Goal: Communication & Community: Share content

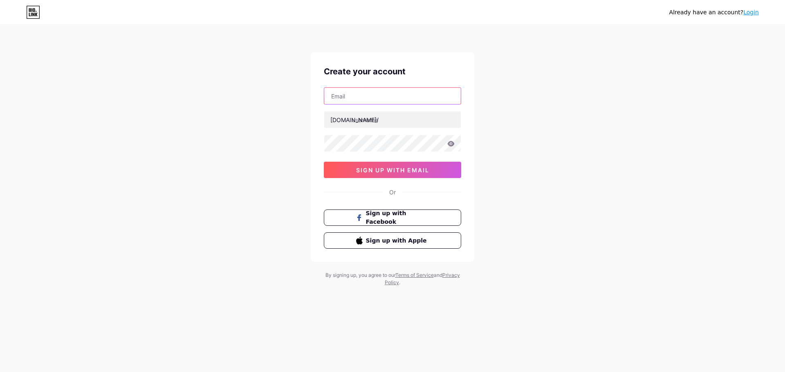
click at [356, 97] on input "text" at bounding box center [392, 96] width 137 height 16
type input "[EMAIL_ADDRESS][DOMAIN_NAME]"
click at [353, 118] on input "text" at bounding box center [392, 120] width 137 height 16
paste input "mrrendering"
type input "mrrendering"
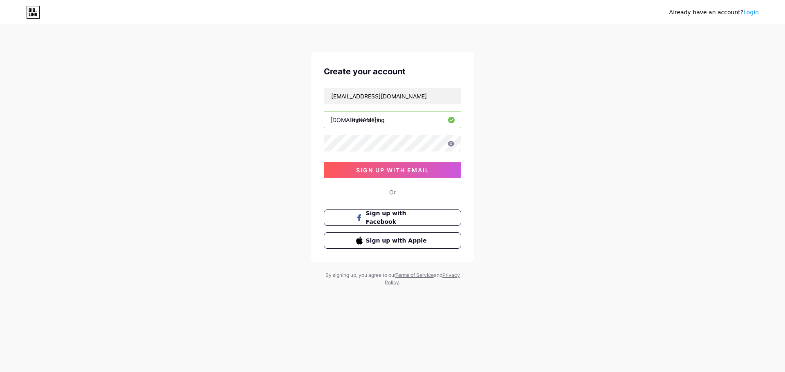
click at [538, 170] on div "Already have an account? Login Create your account mr.renderingdn@gmail.com bio…" at bounding box center [392, 156] width 785 height 313
click at [412, 170] on span "sign up with email" at bounding box center [392, 170] width 73 height 7
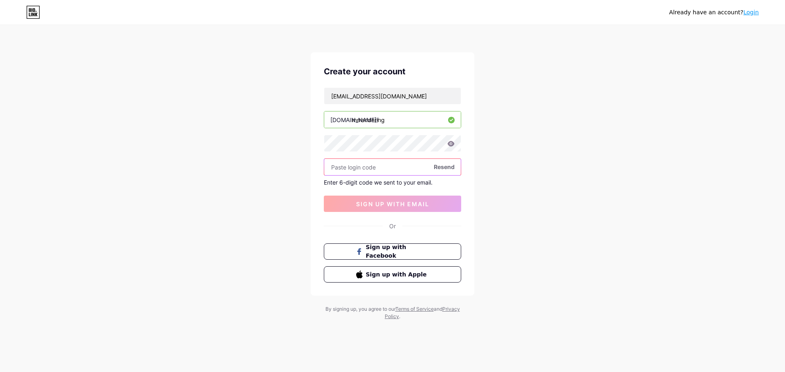
click at [363, 172] on input "text" at bounding box center [392, 167] width 137 height 16
paste input "811700"
type input "811700"
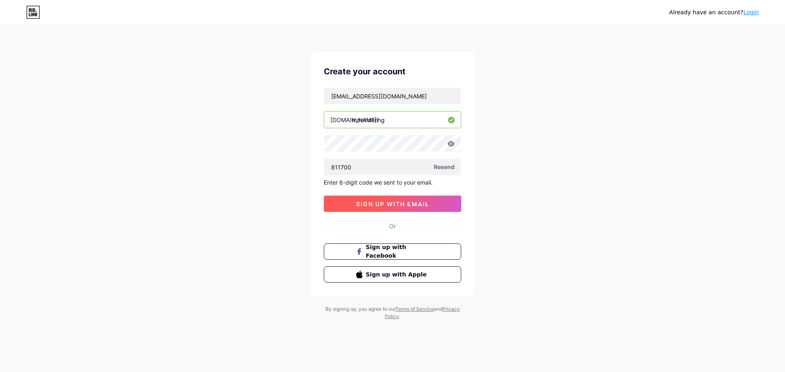
click at [374, 204] on span "sign up with email" at bounding box center [392, 204] width 73 height 7
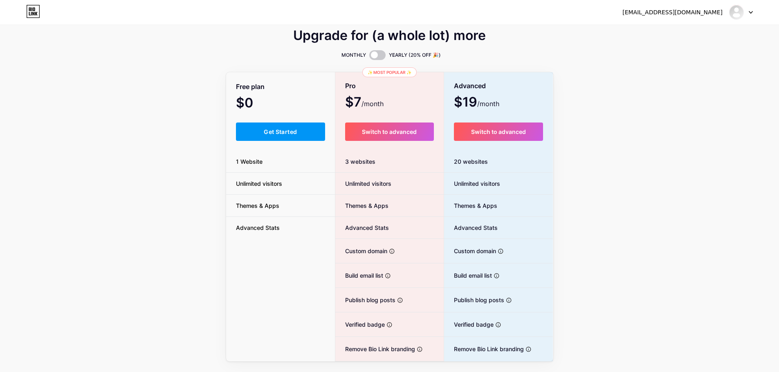
scroll to position [29, 0]
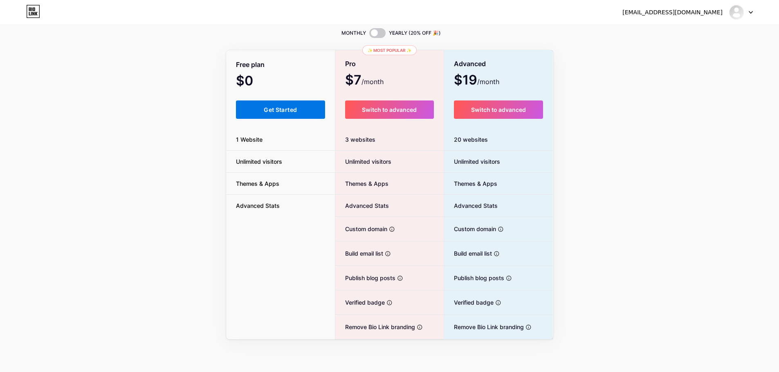
click at [287, 110] on span "Get Started" at bounding box center [280, 109] width 33 height 7
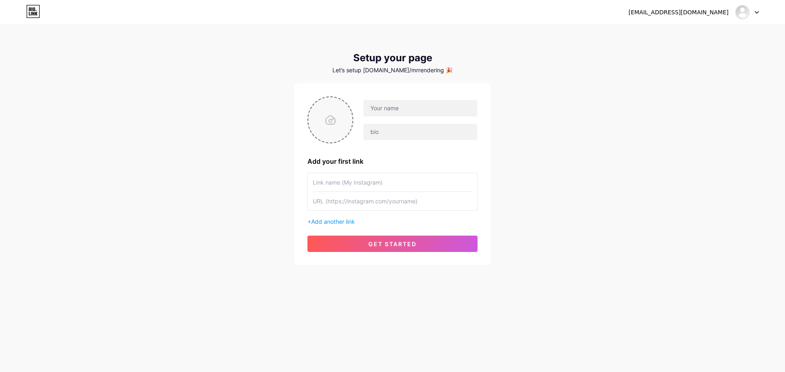
click at [336, 122] on input "file" at bounding box center [330, 119] width 44 height 45
type input "C:\fakepath\logomrr (1).png"
click at [392, 113] on input "text" at bounding box center [420, 108] width 114 height 16
paste input "MR Rendering - 3D Architectural Visualization"
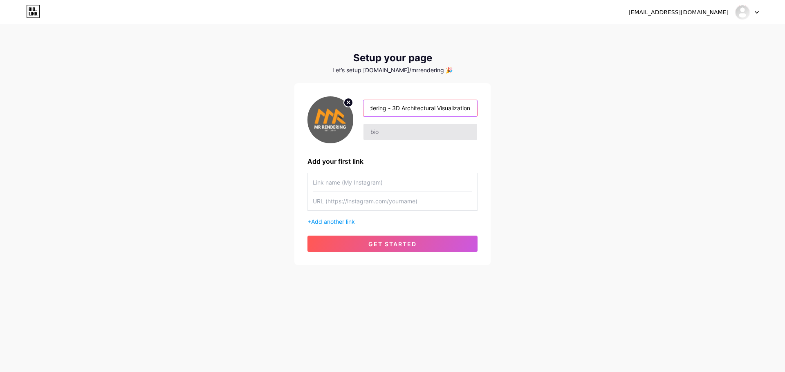
type input "MR Rendering - 3D Architectural Visualization"
click at [385, 132] on input "text" at bounding box center [420, 132] width 114 height 16
paste input "MR Rendering is a leading 3D rendering studio based in Vietnam, providing high-…"
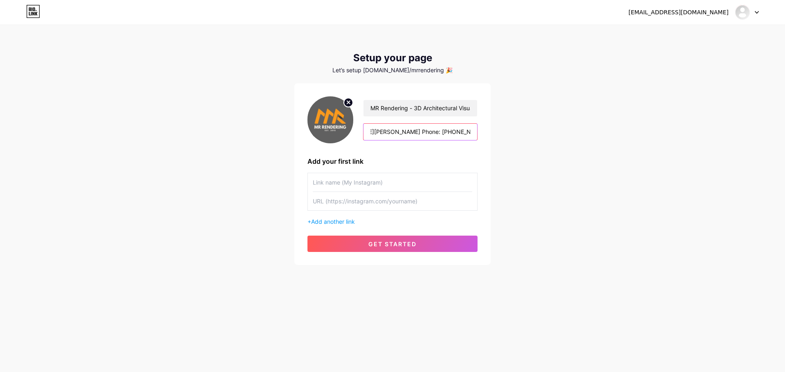
drag, startPoint x: 427, startPoint y: 130, endPoint x: 501, endPoint y: 141, distance: 74.7
click at [501, 141] on div "mr.renderingdn@gmail.com Dashboard Logout Setup your page Let’s setup bio.link/…" at bounding box center [392, 145] width 785 height 291
type input "MR Rendering is a leading 3D rendering studio based in Vietnam, providing high-…"
click at [345, 184] on input "text" at bounding box center [392, 182] width 159 height 18
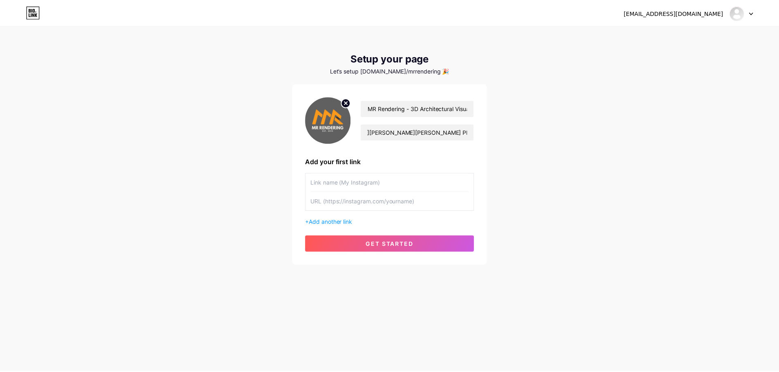
scroll to position [0, 0]
drag, startPoint x: 38, startPoint y: 177, endPoint x: 279, endPoint y: 189, distance: 240.6
click at [42, 178] on div "mr.renderingdn@gmail.com Dashboard Logout Setup your page Let’s setup bio.link/…" at bounding box center [392, 145] width 785 height 291
click at [333, 184] on input "text" at bounding box center [392, 182] width 159 height 18
click at [378, 184] on input "text" at bounding box center [392, 182] width 159 height 18
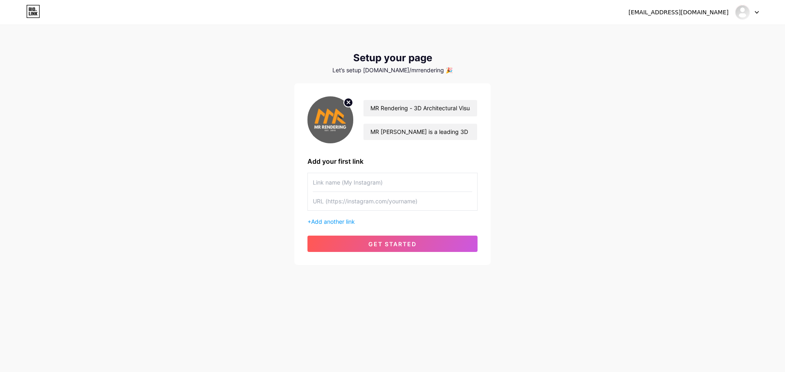
paste input "https://www.instagram.com/mrrenderingstudio"
type input "https://www.instagram.com/mrrenderingstudio"
click at [385, 196] on input "text" at bounding box center [392, 201] width 159 height 18
paste input "https://www.instagram.com/mrrenderingstudio"
type input "https://www.instagram.com/mrrenderingstudio"
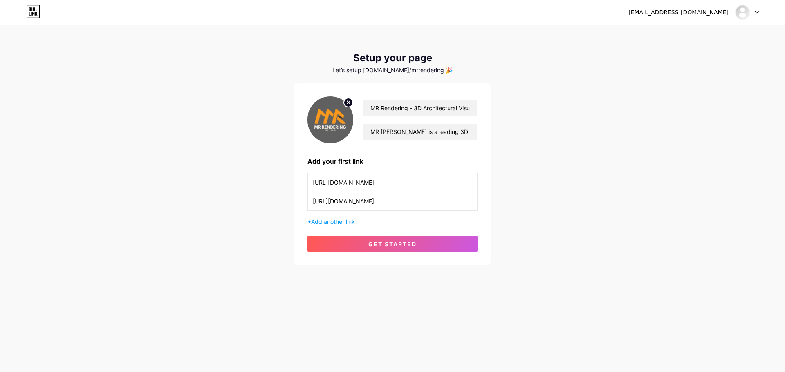
drag, startPoint x: 441, startPoint y: 181, endPoint x: 262, endPoint y: 177, distance: 179.5
click at [262, 177] on div "mr.renderingdn@gmail.com Dashboard Logout Setup your page Let’s setup bio.link/…" at bounding box center [392, 145] width 785 height 291
type input "MR Rendering Studio"
click at [600, 198] on div "mr.renderingdn@gmail.com Dashboard Logout Setup your page Let’s setup bio.link/…" at bounding box center [392, 145] width 785 height 291
click at [342, 220] on span "Add another link" at bounding box center [333, 221] width 44 height 7
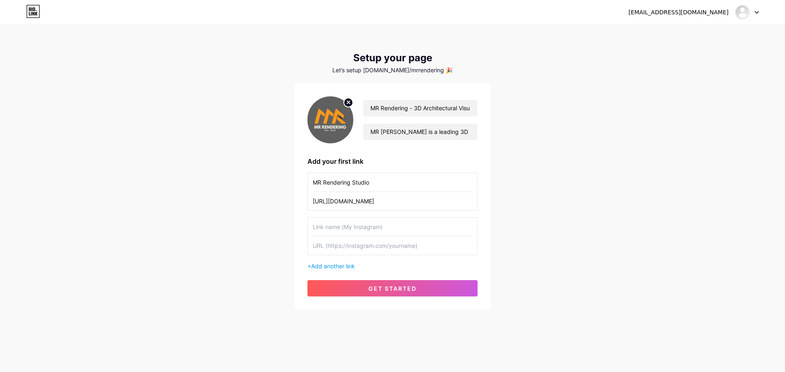
drag, startPoint x: 31, startPoint y: 165, endPoint x: 338, endPoint y: 215, distance: 311.5
click at [31, 165] on div "mr.renderingdn@gmail.com Dashboard Logout Setup your page Let’s setup bio.link/…" at bounding box center [392, 168] width 785 height 336
click at [349, 251] on input "text" at bounding box center [392, 246] width 159 height 18
paste input "https://www.linkedin.com/company/mr-rendering"
type input "https://www.linkedin.com/company/mr-rendering"
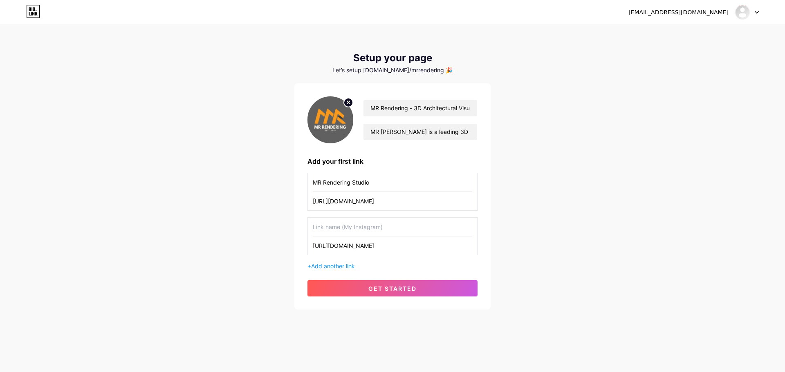
click at [339, 230] on input "text" at bounding box center [392, 227] width 159 height 18
click at [361, 248] on input "https://www.linkedin.com/company/mr-rendering" at bounding box center [392, 246] width 159 height 18
click at [345, 231] on input "text" at bounding box center [392, 227] width 159 height 18
paste input "linkedin"
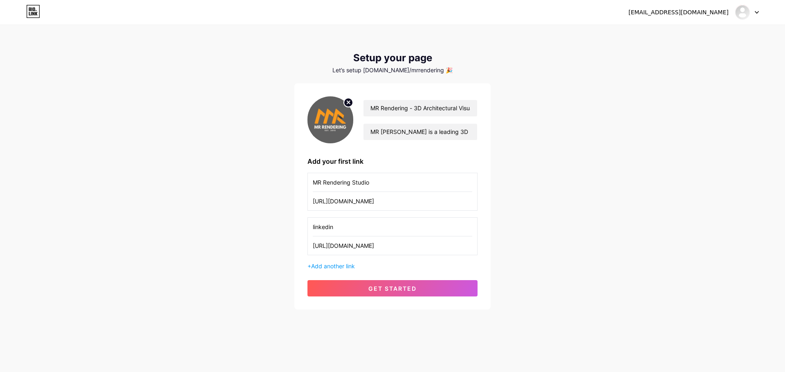
drag, startPoint x: 393, startPoint y: 182, endPoint x: 259, endPoint y: 180, distance: 133.7
click at [259, 180] on div "mr.renderingdn@gmail.com Dashboard Logout Setup your page Let’s setup bio.link/…" at bounding box center [392, 168] width 785 height 336
click at [365, 229] on input "linkedin" at bounding box center [392, 227] width 159 height 18
paste input "MR Rendering Studio"
click at [335, 226] on input "linkedinMR Rendering Studio" at bounding box center [392, 227] width 159 height 18
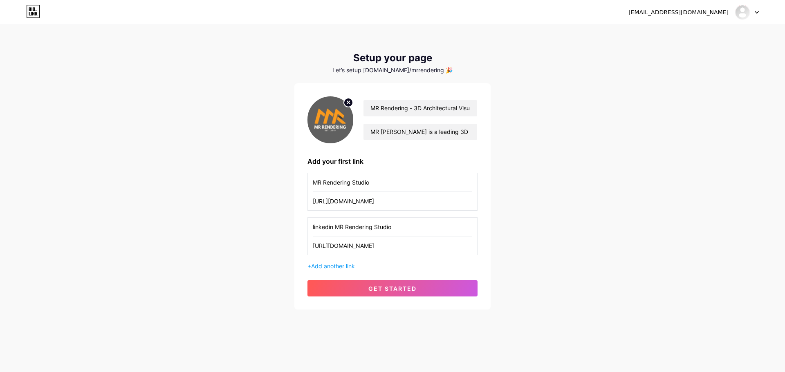
type input "linkedin MR Rendering Studio"
click at [360, 202] on input "https://www.instagram.com/mrrenderingstudio" at bounding box center [392, 201] width 159 height 18
click at [313, 183] on input "MR Rendering Studio" at bounding box center [392, 182] width 159 height 18
paste input "instagram"
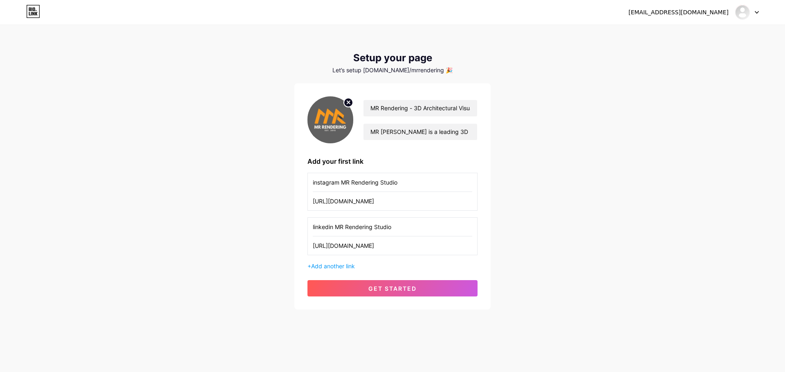
type input "instagram MR Rendering Studio"
click at [210, 233] on div "mr.renderingdn@gmail.com Dashboard Logout Setup your page Let’s setup bio.link/…" at bounding box center [392, 168] width 785 height 336
click at [343, 264] on span "Add another link" at bounding box center [333, 266] width 44 height 7
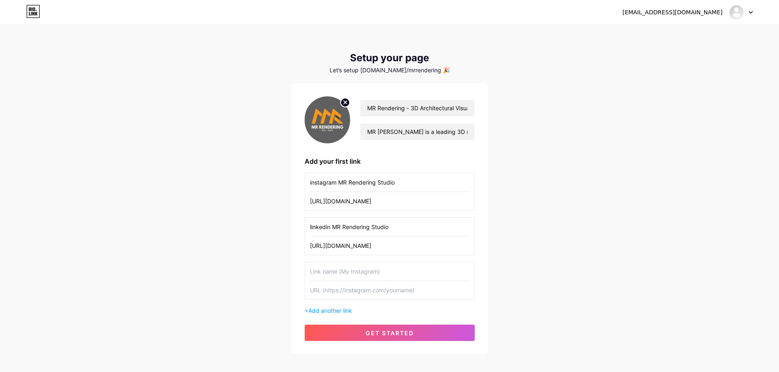
drag, startPoint x: 4, startPoint y: 180, endPoint x: 34, endPoint y: 184, distance: 30.5
click at [6, 181] on div "mr.renderingdn@gmail.com Dashboard Logout Setup your page Let’s setup bio.link/…" at bounding box center [389, 190] width 779 height 381
click at [335, 294] on input "text" at bounding box center [389, 290] width 159 height 18
paste input "https://www.facebook.com/mrrenderingstudio"
type input "https://www.facebook.com/mrrenderingstudio"
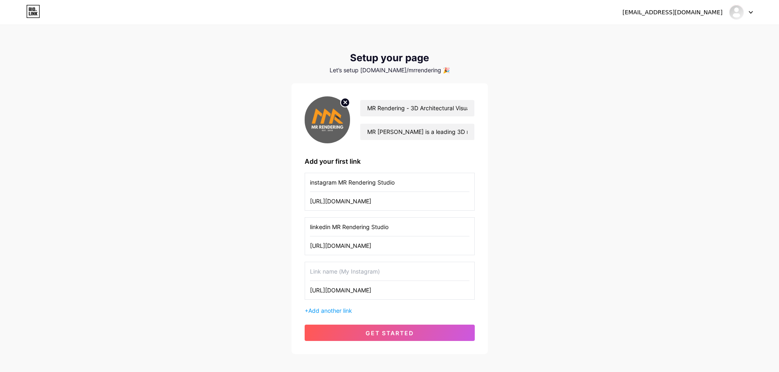
click at [338, 274] on input "text" at bounding box center [389, 271] width 159 height 18
click at [362, 292] on input "https://www.facebook.com/mrrenderingstudio" at bounding box center [389, 290] width 159 height 18
click at [312, 276] on input "text" at bounding box center [389, 271] width 159 height 18
paste input "facebook"
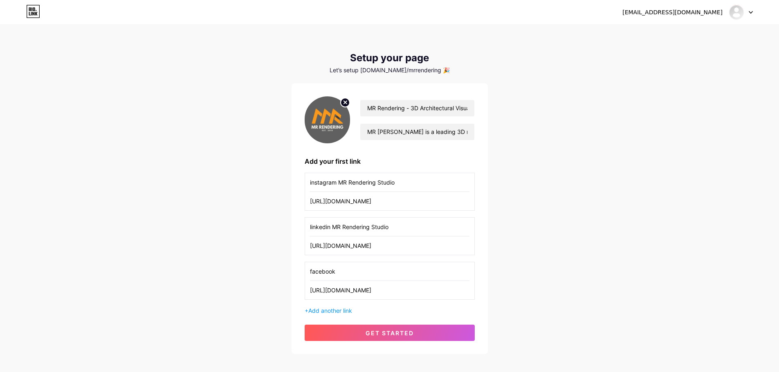
drag, startPoint x: 381, startPoint y: 227, endPoint x: 287, endPoint y: 229, distance: 93.6
click at [287, 229] on div "mr.renderingdn@gmail.com Dashboard Logout Setup your page Let’s setup bio.link/…" at bounding box center [389, 190] width 779 height 381
click at [343, 228] on input "linkedin MR Rendering Studio" at bounding box center [389, 227] width 159 height 18
drag, startPoint x: 332, startPoint y: 227, endPoint x: 390, endPoint y: 240, distance: 59.4
click at [423, 227] on input "linkedin MR Rendering Studio" at bounding box center [389, 227] width 159 height 18
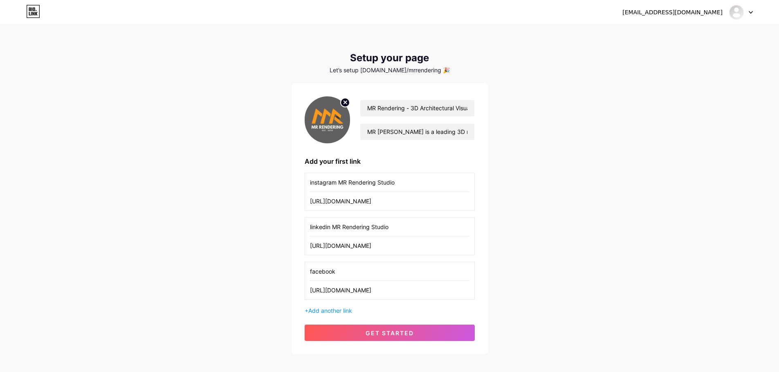
click at [358, 271] on input "facebook" at bounding box center [389, 271] width 159 height 18
paste input "MR Rendering Studio"
type input "facebook MR Rendering Studio"
click at [342, 314] on span "Add another link" at bounding box center [330, 310] width 44 height 7
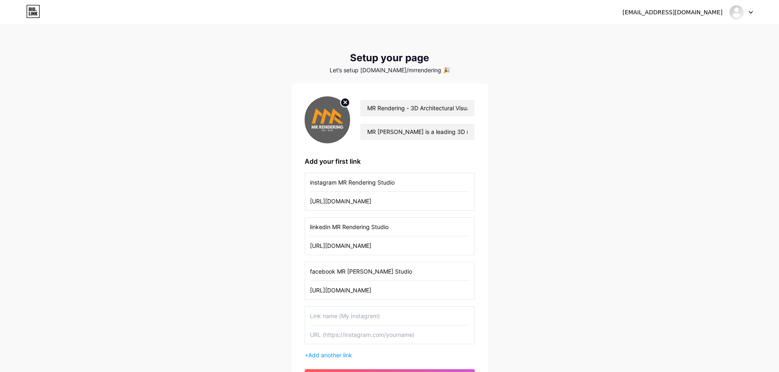
click at [340, 331] on input "text" at bounding box center [389, 335] width 159 height 18
paste input "https://mrrendering.com/"
type input "https://mrrendering.com/"
click at [335, 320] on input "text" at bounding box center [389, 316] width 159 height 18
drag, startPoint x: 412, startPoint y: 269, endPoint x: 339, endPoint y: 271, distance: 73.6
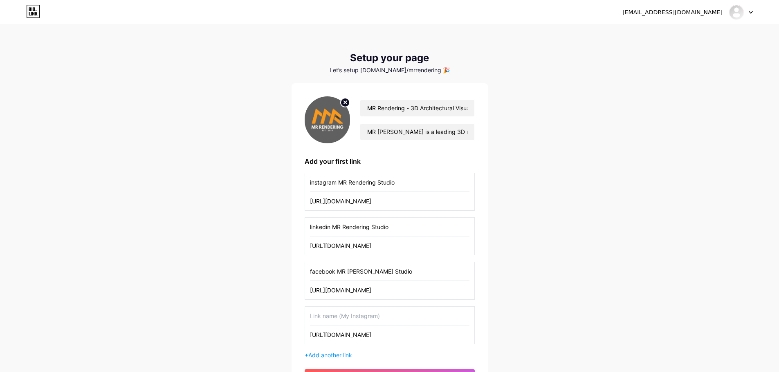
click at [339, 271] on input "facebook MR Rendering Studio" at bounding box center [389, 271] width 159 height 18
click at [332, 318] on input "text" at bounding box center [389, 316] width 159 height 18
paste input "MR Rendering Studio"
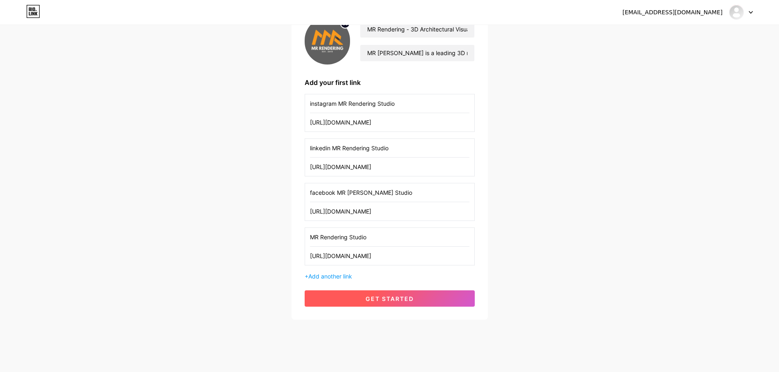
scroll to position [85, 0]
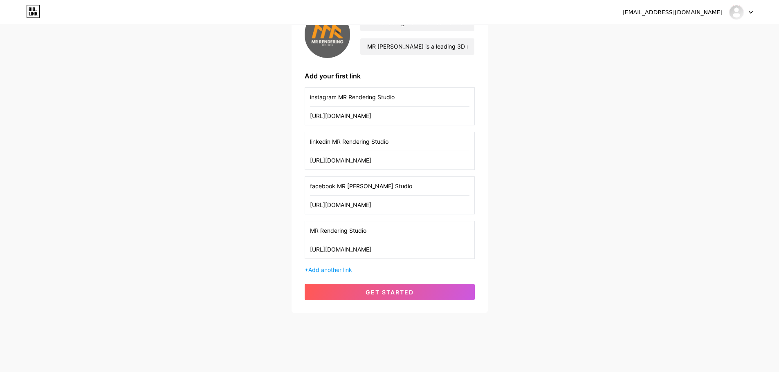
drag, startPoint x: 43, startPoint y: 89, endPoint x: 180, endPoint y: 145, distance: 148.5
click at [43, 89] on div "mr.renderingdn@gmail.com Dashboard Logout Setup your page Let’s setup bio.link/…" at bounding box center [389, 127] width 779 height 425
drag, startPoint x: 376, startPoint y: 231, endPoint x: 240, endPoint y: 231, distance: 136.1
click at [240, 231] on div "mr.renderingdn@gmail.com Dashboard Logout Setup your page Let’s setup bio.link/…" at bounding box center [389, 127] width 779 height 425
paste input "- 3D Architectural Visualization"
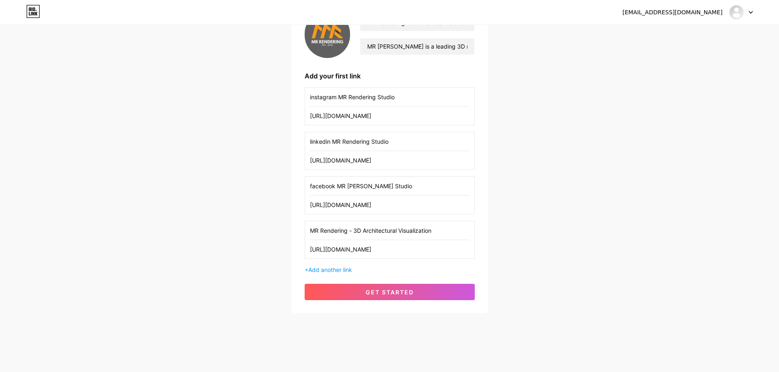
type input "MR Rendering - 3D Architectural Visualization"
drag, startPoint x: 198, startPoint y: 244, endPoint x: 264, endPoint y: 267, distance: 69.9
click at [197, 245] on div "mr.renderingdn@gmail.com Dashboard Logout Setup your page Let’s setup bio.link/…" at bounding box center [389, 127] width 779 height 425
click at [341, 271] on span "Add another link" at bounding box center [330, 270] width 44 height 7
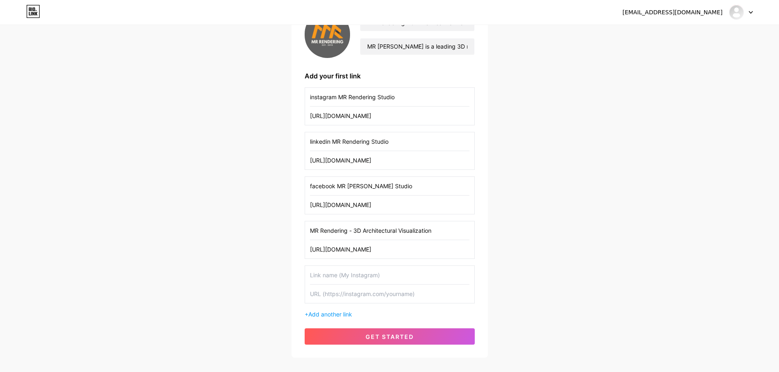
drag, startPoint x: 38, startPoint y: 185, endPoint x: 247, endPoint y: 244, distance: 217.3
click at [49, 187] on div "mr.renderingdn@gmail.com Dashboard Logout Setup your page Let’s setup bio.link/…" at bounding box center [389, 150] width 779 height 470
click at [347, 297] on input "text" at bounding box center [389, 294] width 159 height 18
paste input "https://www.pinterest.com/MR_RENDERING"
type input "https://www.pinterest.com/MR_RENDERING"
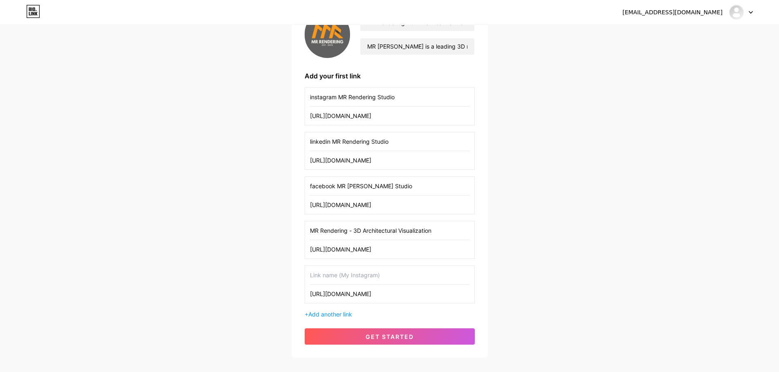
click at [339, 279] on input "text" at bounding box center [389, 275] width 159 height 18
click at [355, 296] on input "https://www.pinterest.com/MR_RENDERING" at bounding box center [389, 294] width 159 height 18
click at [332, 274] on input "text" at bounding box center [389, 275] width 159 height 18
paste input "pinterest"
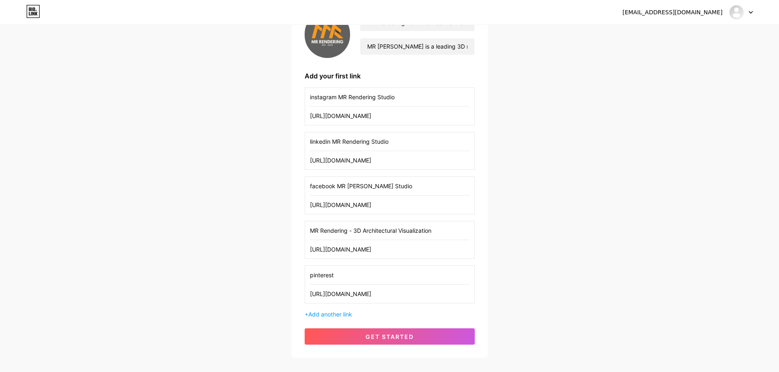
drag, startPoint x: 347, startPoint y: 231, endPoint x: 255, endPoint y: 231, distance: 92.4
click at [255, 231] on div "mr.renderingdn@gmail.com Dashboard Logout Setup your page Let’s setup bio.link/…" at bounding box center [389, 150] width 779 height 470
click at [359, 279] on input "pinterest" at bounding box center [389, 275] width 159 height 18
paste input "MR Rendering"
type input "pinterest MR Rendering"
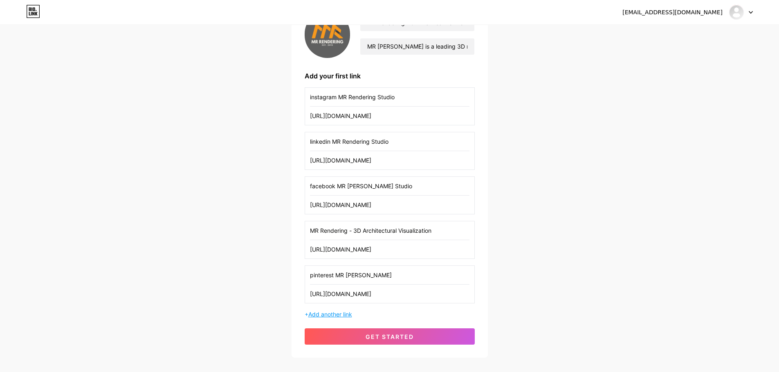
click at [330, 314] on span "Add another link" at bounding box center [330, 314] width 44 height 7
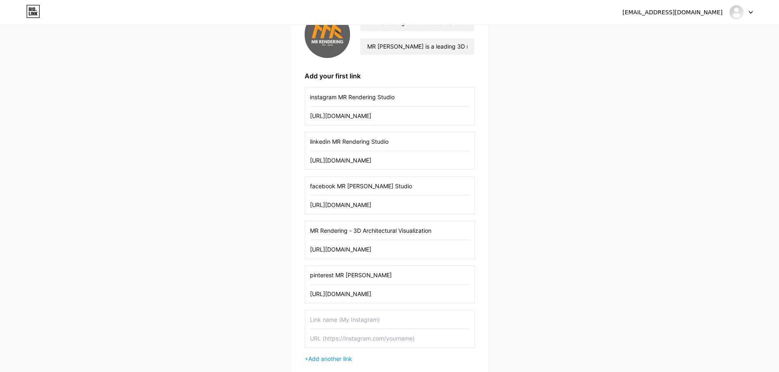
click at [347, 346] on input "text" at bounding box center [389, 338] width 159 height 18
paste input "https://www.behance.net/renderingmr"
type input "https://www.behance.net/renderingmr"
click at [344, 323] on input "text" at bounding box center [389, 320] width 159 height 18
click at [354, 338] on input "https://www.behance.net/renderingmr" at bounding box center [389, 338] width 159 height 18
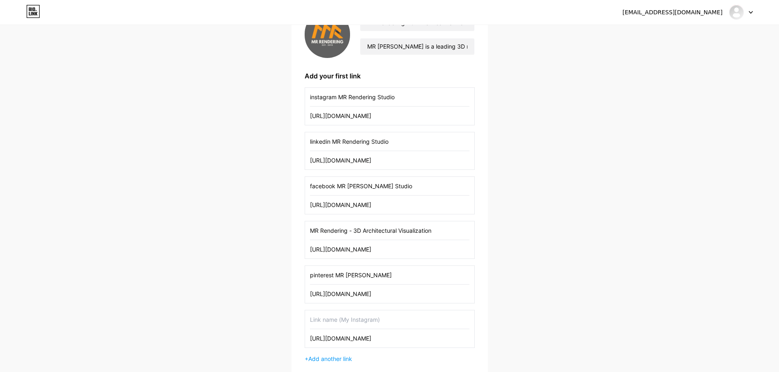
click at [354, 338] on input "https://www.behance.net/renderingmr" at bounding box center [389, 338] width 159 height 18
click at [333, 320] on input "text" at bounding box center [389, 320] width 159 height 18
paste input "behance"
drag, startPoint x: 379, startPoint y: 278, endPoint x: 335, endPoint y: 276, distance: 44.2
click at [335, 276] on input "pinterest MR Rendering" at bounding box center [389, 275] width 159 height 18
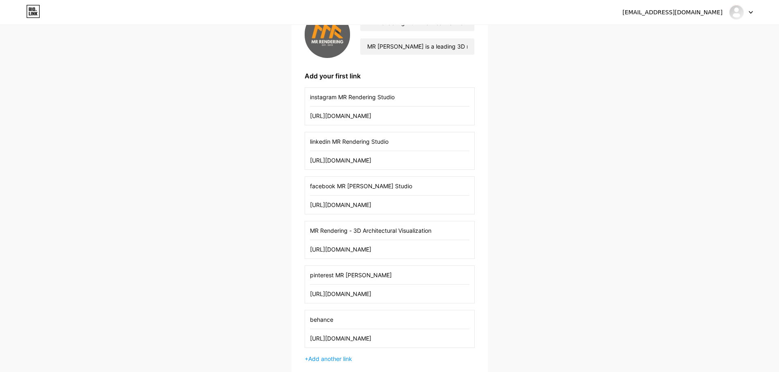
click at [349, 318] on input "behance" at bounding box center [389, 320] width 159 height 18
paste input "MR Rendering"
type input "behance MR Rendering"
click at [340, 361] on span "Add another link" at bounding box center [330, 359] width 44 height 7
click at [29, 201] on div "mr.renderingdn@gmail.com Dashboard Logout Setup your page Let’s setup bio.link/…" at bounding box center [389, 194] width 779 height 559
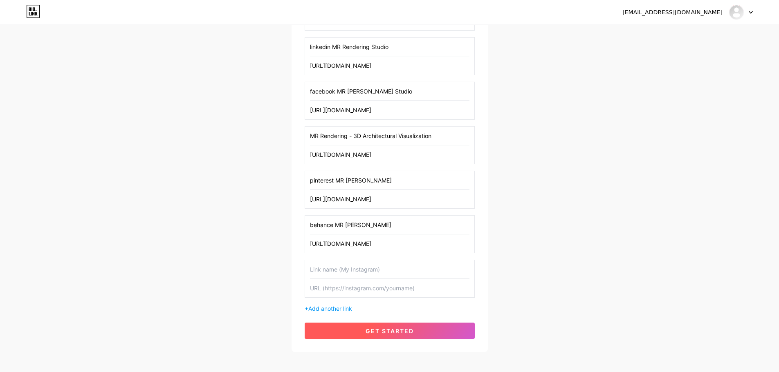
scroll to position [219, 0]
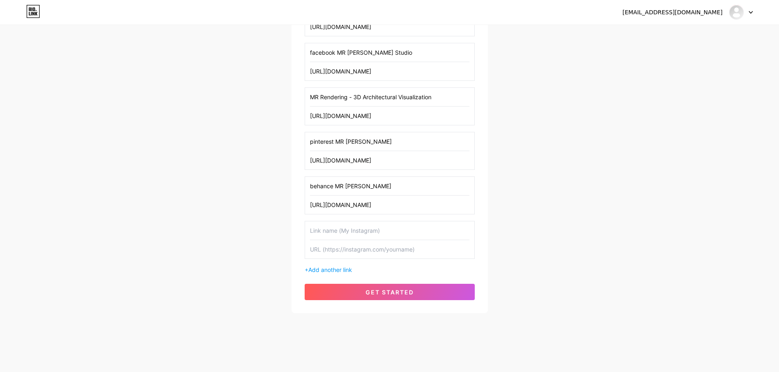
click at [345, 248] on input "text" at bounding box center [389, 249] width 159 height 18
paste input "https://www.houzz.com/pro/mr-rendering/mr-rendering"
type input "https://www.houzz.com/pro/mr-rendering/mr-rendering"
click at [347, 236] on input "text" at bounding box center [389, 231] width 159 height 18
click at [355, 252] on input "https://www.houzz.com/pro/mr-rendering/mr-rendering" at bounding box center [389, 249] width 159 height 18
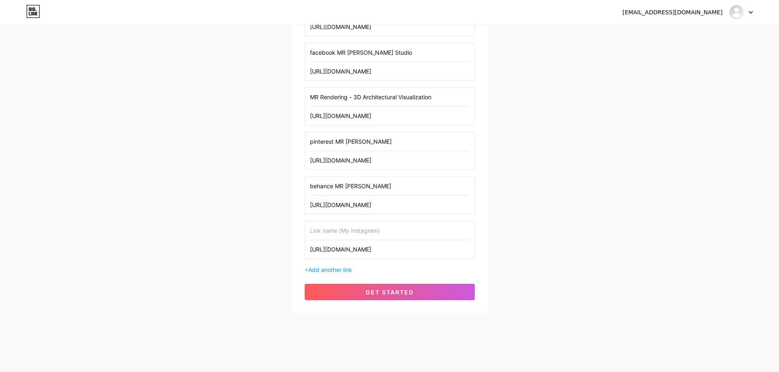
click at [355, 252] on input "https://www.houzz.com/pro/mr-rendering/mr-rendering" at bounding box center [389, 249] width 159 height 18
click at [328, 231] on input "text" at bounding box center [389, 231] width 159 height 18
paste input "houzz"
drag, startPoint x: 378, startPoint y: 186, endPoint x: 336, endPoint y: 184, distance: 41.7
click at [336, 184] on input "behance MR Rendering" at bounding box center [389, 186] width 159 height 18
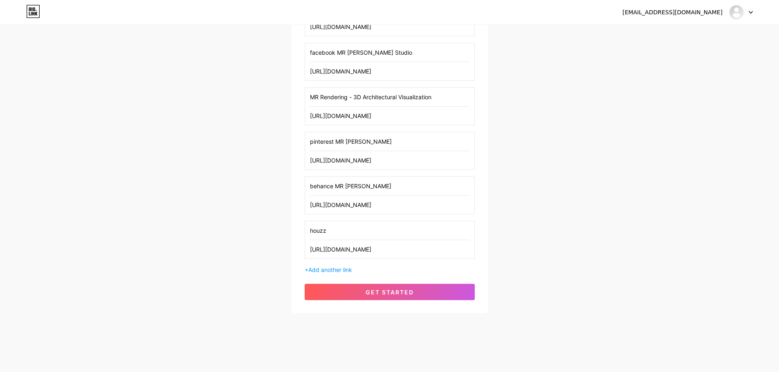
click at [356, 235] on input "houzz" at bounding box center [389, 231] width 159 height 18
paste input "MR Rendering"
type input "houzz MR Rendering"
click at [375, 294] on span "get started" at bounding box center [389, 292] width 48 height 7
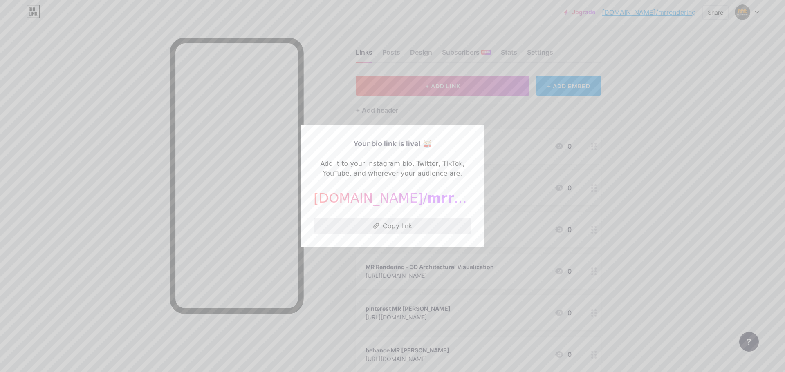
click at [388, 220] on button "Copy link" at bounding box center [393, 226] width 158 height 16
click at [495, 147] on div at bounding box center [392, 186] width 785 height 372
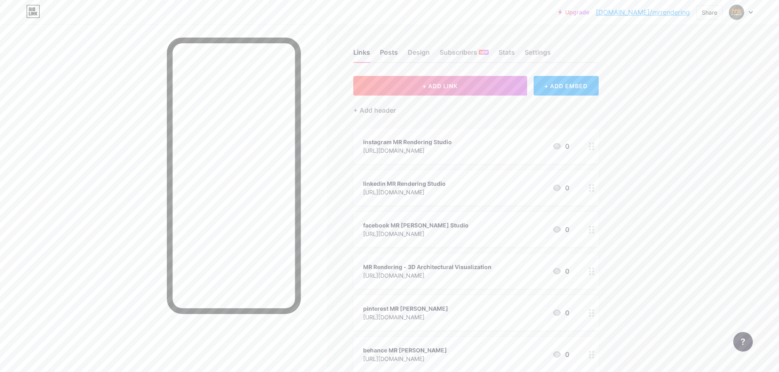
click at [386, 51] on div "Posts" at bounding box center [389, 54] width 18 height 15
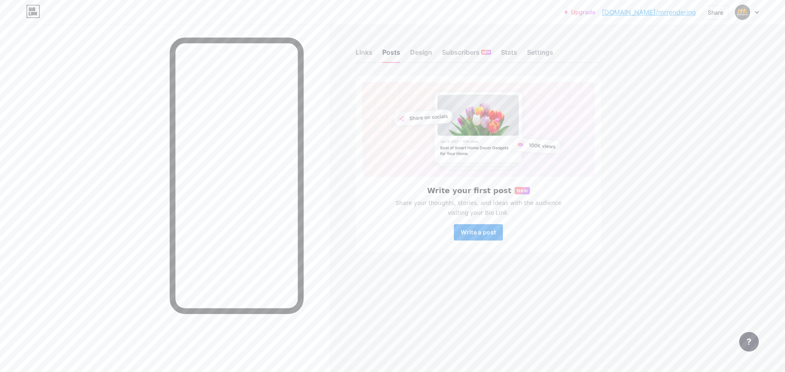
click at [487, 233] on span "Write a post" at bounding box center [478, 232] width 35 height 7
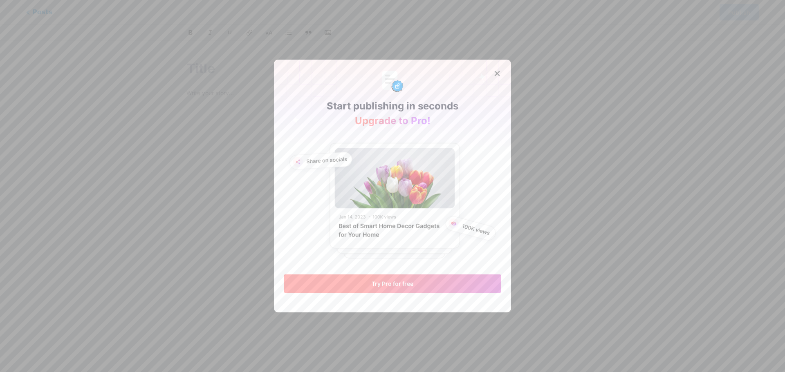
click at [397, 285] on span "Try Pro for free" at bounding box center [393, 283] width 42 height 7
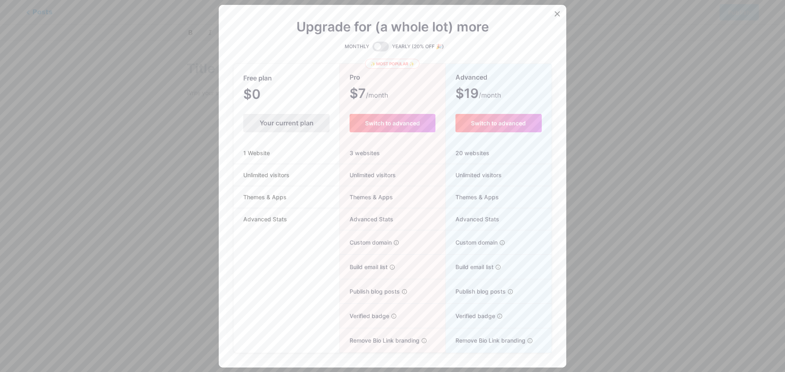
click at [295, 125] on div "Your current plan" at bounding box center [286, 123] width 86 height 18
click at [279, 154] on li "1 Website" at bounding box center [286, 153] width 106 height 22
click at [250, 158] on li "1 Website" at bounding box center [286, 153] width 106 height 22
click at [255, 168] on ul "1 Website Unlimited visitors Themes & Apps Advanced Stats" at bounding box center [286, 186] width 106 height 88
drag, startPoint x: 264, startPoint y: 203, endPoint x: 264, endPoint y: 226, distance: 22.9
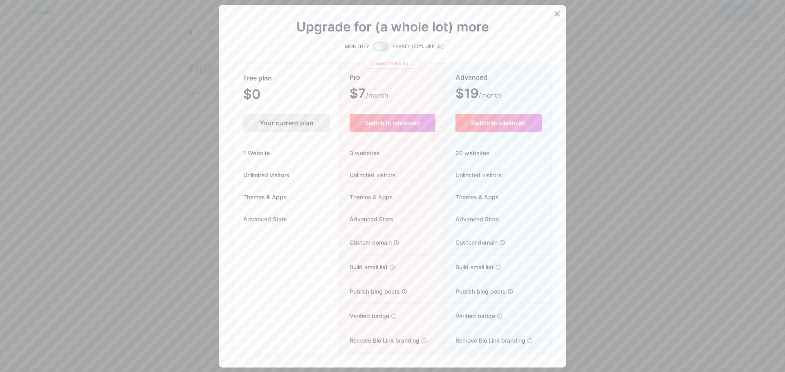
click at [264, 204] on li "Themes & Apps" at bounding box center [286, 197] width 106 height 22
click at [266, 238] on div "Free plan $0 /month Your current plan 1 Website Unlimited visitors Themes & App…" at bounding box center [286, 209] width 106 height 289
click at [557, 16] on icon at bounding box center [557, 14] width 7 height 7
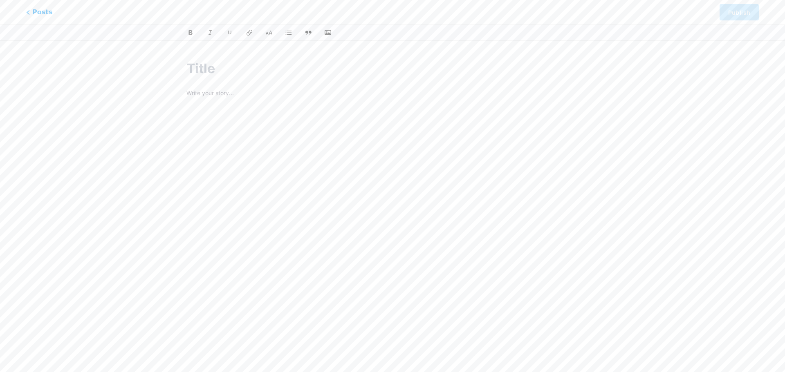
click at [211, 73] on input "text" at bounding box center [392, 69] width 412 height 20
click at [206, 92] on p at bounding box center [392, 93] width 412 height 11
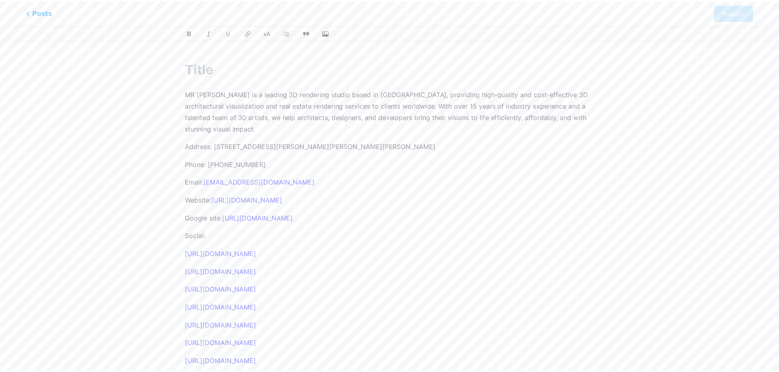
scroll to position [248, 0]
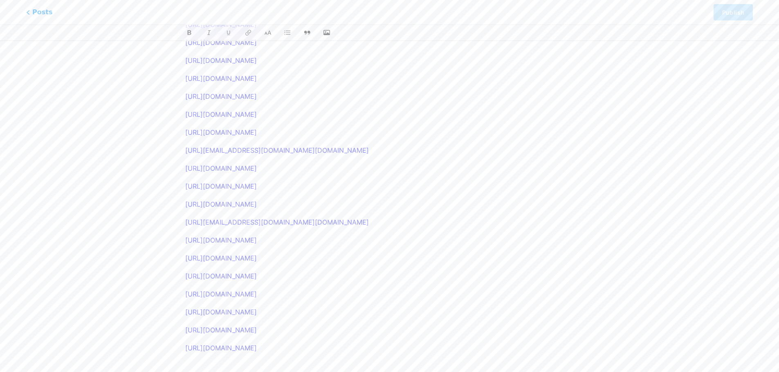
click at [33, 88] on div "This feature is only available for Pro users. Try Pro for free Posts Publish MR…" at bounding box center [389, 96] width 779 height 590
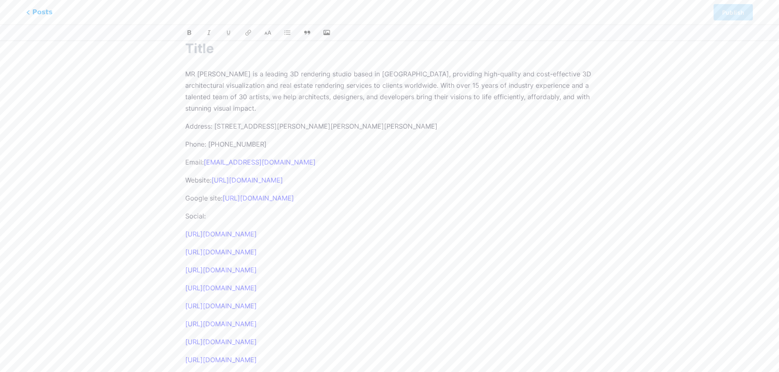
scroll to position [0, 0]
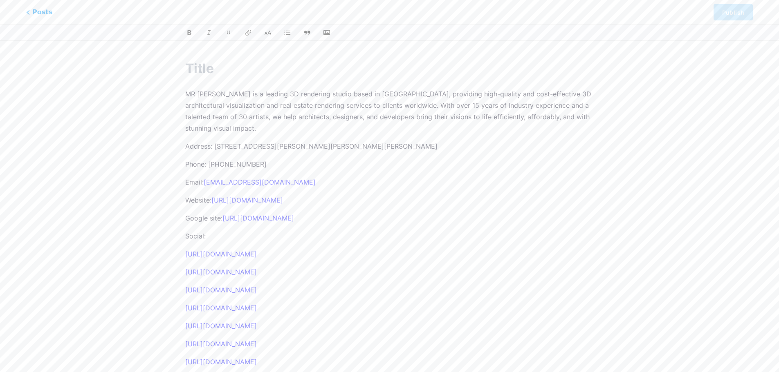
click at [211, 72] on input "text" at bounding box center [389, 69] width 408 height 20
paste input "3D Architectural Visualization and Real Estate 3D Rendering Services | MR Rende…"
type input "3D Architectural Visualization and Real Estate 3D Rendering Services | MR Rende…"
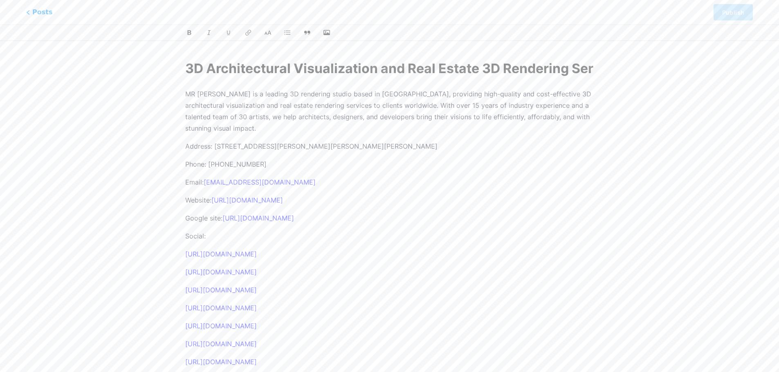
scroll to position [0, 134]
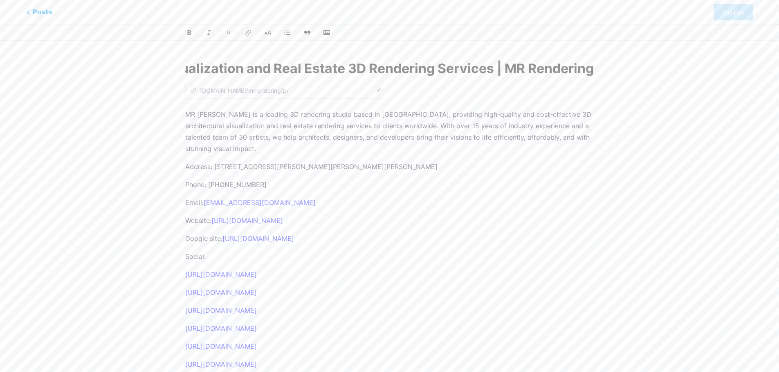
type input "3d-architectural-visualization-and-real-estate-3d-rendering-services-mr-renderi…"
click at [227, 71] on input "3D Architectural Visualization and Real Estate 3D Rendering Services | MR Rende…" at bounding box center [389, 69] width 408 height 20
drag, startPoint x: 231, startPoint y: 68, endPoint x: 96, endPoint y: 68, distance: 134.5
click at [96, 68] on div "This feature is only available for Pro users. Try Pro for free Posts Publish 3D…" at bounding box center [389, 354] width 779 height 611
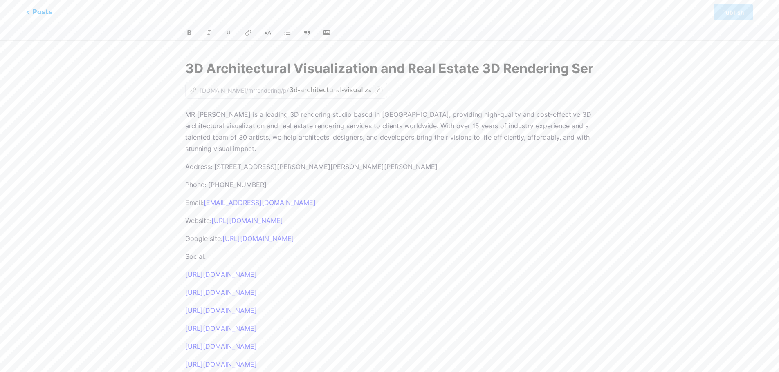
type input "3D Architectural Visualization and Real Estate 3D Rendering Services | MR Rende…"
click at [97, 106] on div "This feature is only available for Pro users. Try Pro for free Posts Publish 3D…" at bounding box center [389, 354] width 779 height 611
click at [374, 90] on icon at bounding box center [378, 90] width 8 height 8
click at [464, 222] on p "Website: https://mrrendering.com/" at bounding box center [389, 220] width 408 height 11
click at [229, 149] on p "MR Rendering is a leading 3D rendering studio based in Vietnam, providing high-…" at bounding box center [389, 132] width 408 height 46
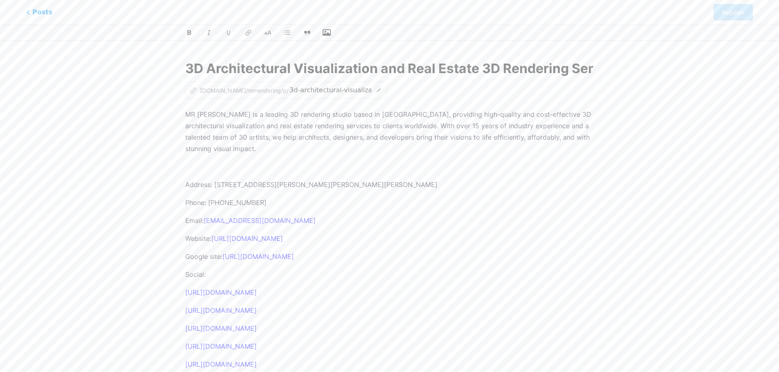
click at [328, 34] on icon "button" at bounding box center [327, 32] width 8 height 7
click at [0, 0] on input "file" at bounding box center [0, 0] width 0 height 0
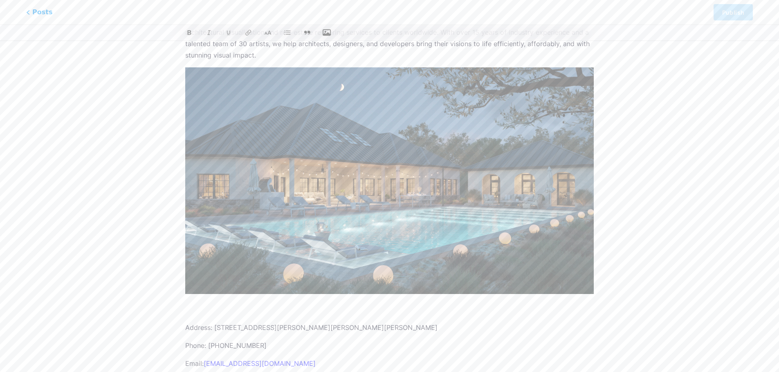
scroll to position [245, 0]
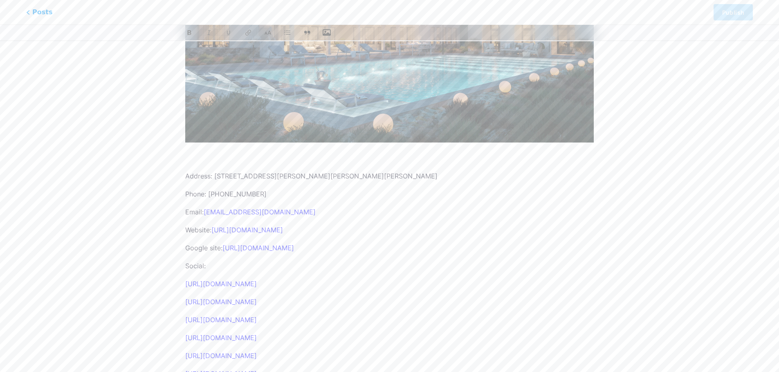
click at [195, 155] on p at bounding box center [389, 157] width 408 height 11
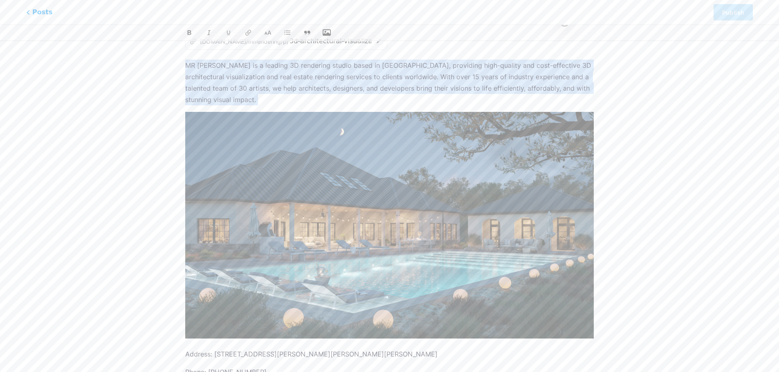
scroll to position [0, 0]
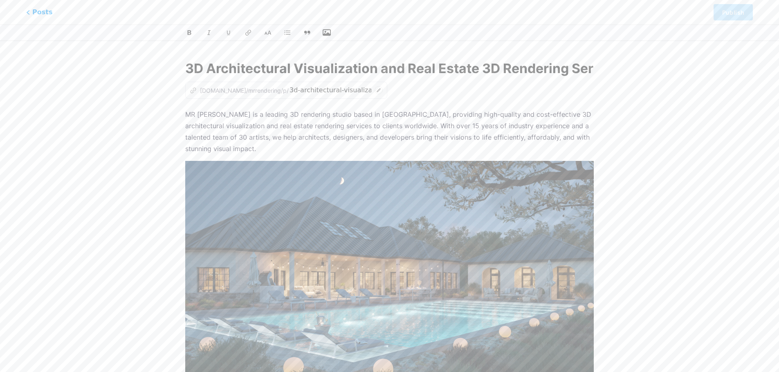
click at [332, 138] on p "MR Rendering is a leading 3D rendering studio based in Vietnam, providing high-…" at bounding box center [389, 132] width 408 height 46
click at [292, 96] on div "z bio.link/mrrendering/p/ 3d-architectural-visualization-and-real-estate-3d-ren…" at bounding box center [286, 90] width 202 height 17
click at [374, 90] on icon at bounding box center [378, 90] width 8 height 8
click at [393, 90] on div "z bio.link/mrrendering/p/ 3d-architectural-visualization-and-real-estate-3d-ren…" at bounding box center [389, 90] width 408 height 17
click at [394, 138] on p "MR Rendering is a leading 3D rendering studio based in Vietnam, providing high-…" at bounding box center [389, 132] width 408 height 46
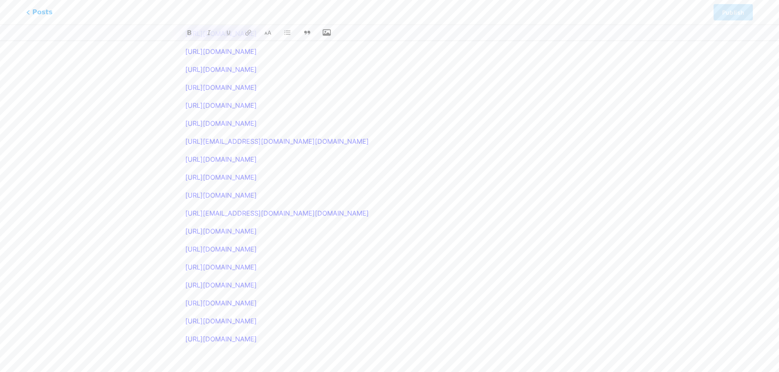
scroll to position [537, 0]
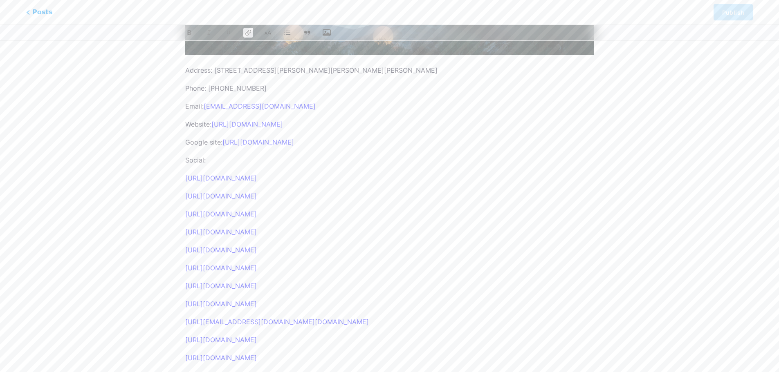
scroll to position [333, 0]
drag, startPoint x: 288, startPoint y: 317, endPoint x: 170, endPoint y: 172, distance: 187.1
click at [170, 172] on div "3D Architectural Visualization and Real Estate 3D Rendering Services | MR Rende…" at bounding box center [389, 139] width 467 height 847
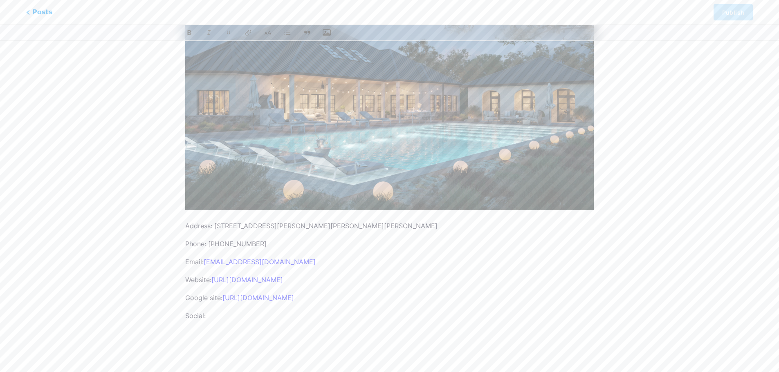
scroll to position [177, 0]
drag, startPoint x: 214, startPoint y: 315, endPoint x: 168, endPoint y: 317, distance: 46.6
click at [167, 317] on div "3D Architectural Visualization and Real Estate 3D Rendering Services | MR Rende…" at bounding box center [389, 116] width 467 height 488
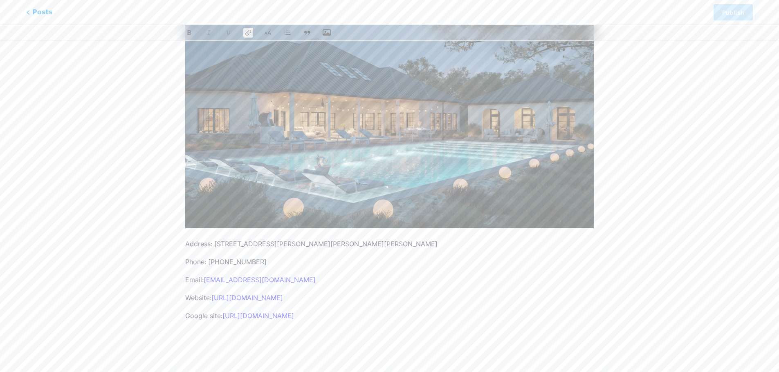
click at [473, 277] on p "Email: info@mrrendering.com" at bounding box center [389, 279] width 408 height 11
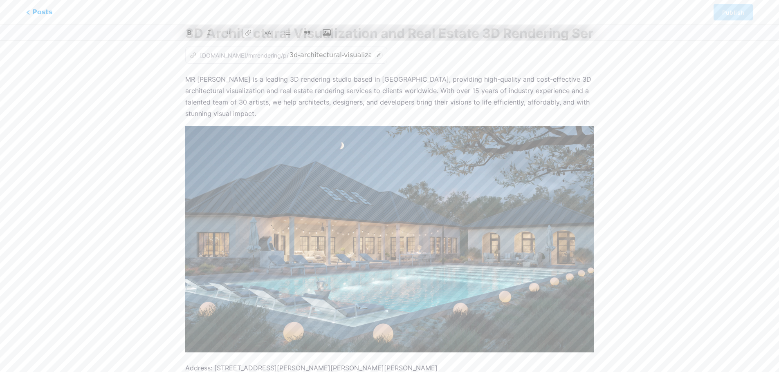
scroll to position [0, 0]
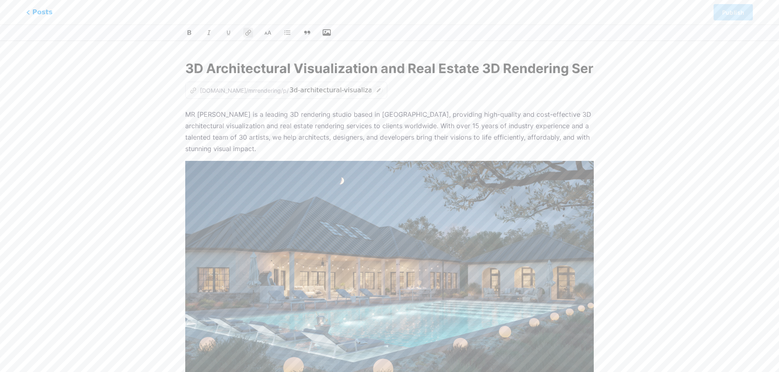
click at [423, 94] on div "z bio.link/mrrendering/p/ 3d-architectural-visualization-and-real-estate-3d-ren…" at bounding box center [389, 90] width 408 height 17
click at [219, 92] on div "z bio.link/mrrendering/p/" at bounding box center [239, 90] width 99 height 9
click at [210, 90] on div "z bio.link/mrrendering/p/" at bounding box center [239, 90] width 99 height 9
drag, startPoint x: 209, startPoint y: 89, endPoint x: 662, endPoint y: 16, distance: 458.7
click at [212, 89] on div "z bio.link/mrrendering/p/" at bounding box center [239, 90] width 99 height 9
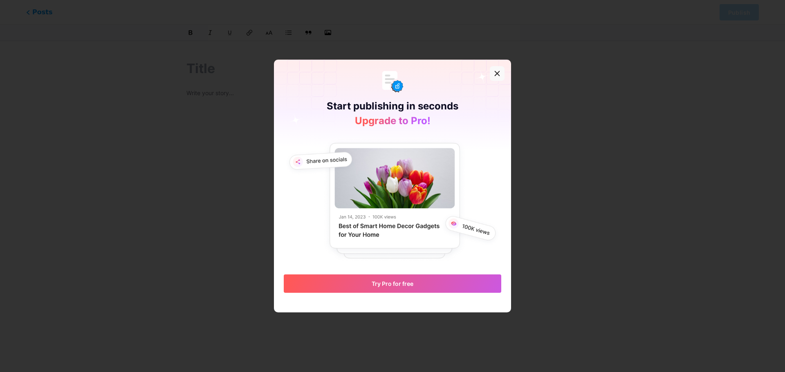
click at [494, 72] on icon at bounding box center [497, 73] width 7 height 7
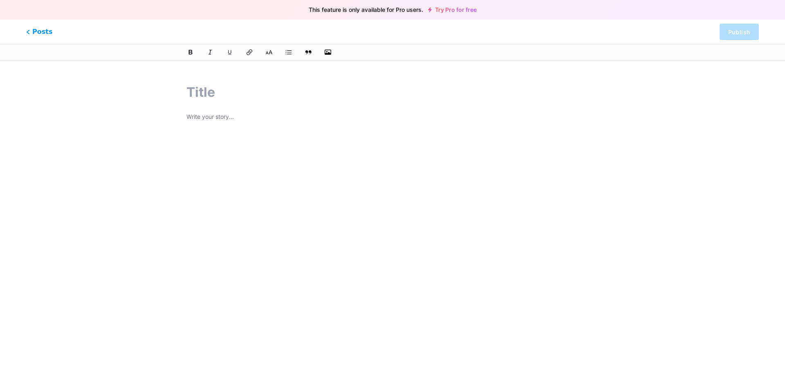
drag, startPoint x: 205, startPoint y: 112, endPoint x: 214, endPoint y: 117, distance: 9.7
click at [205, 115] on p at bounding box center [392, 117] width 412 height 11
click at [209, 99] on input "text" at bounding box center [392, 93] width 412 height 20
type input "sdafasdf"
